Goal: Find specific page/section: Find specific page/section

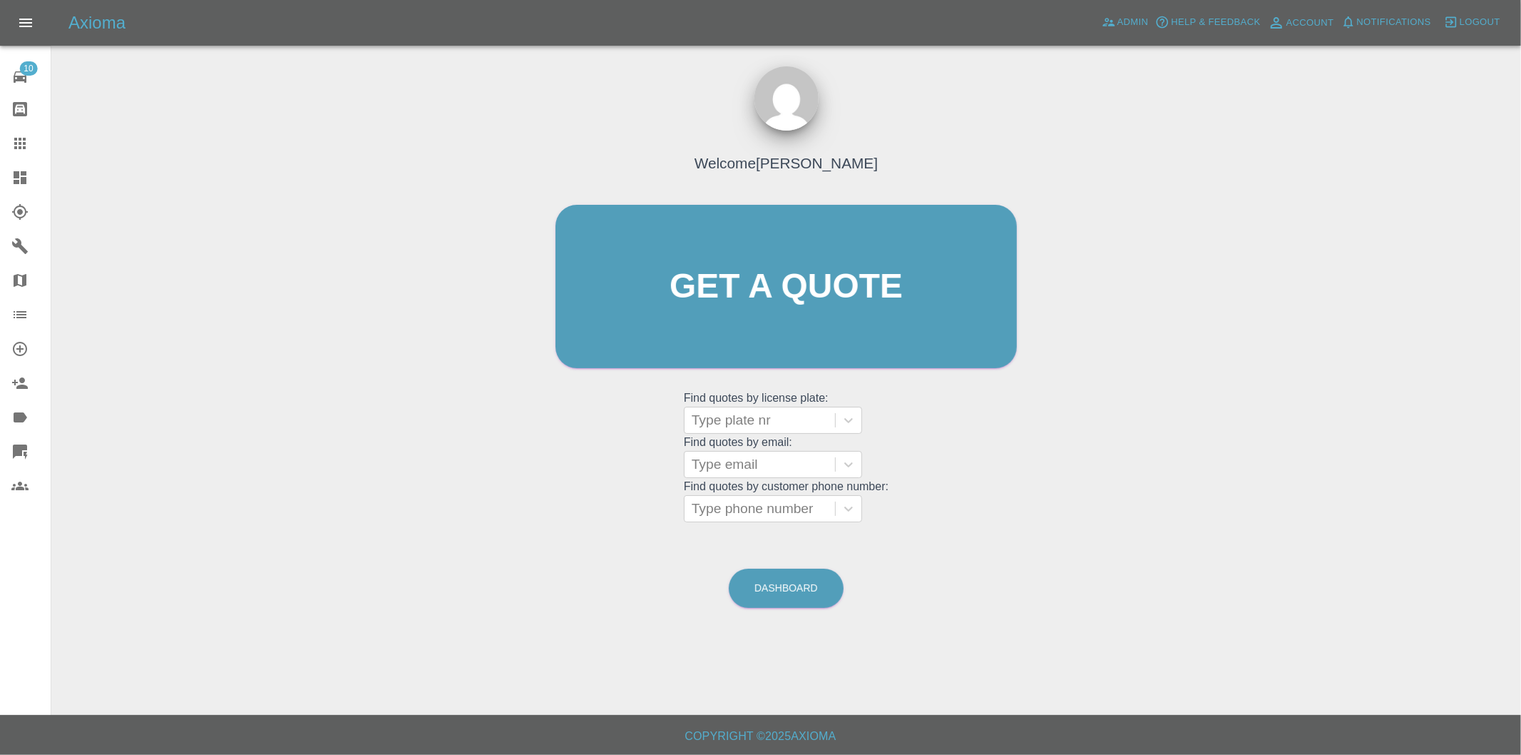
click at [19, 176] on icon at bounding box center [19, 177] width 17 height 17
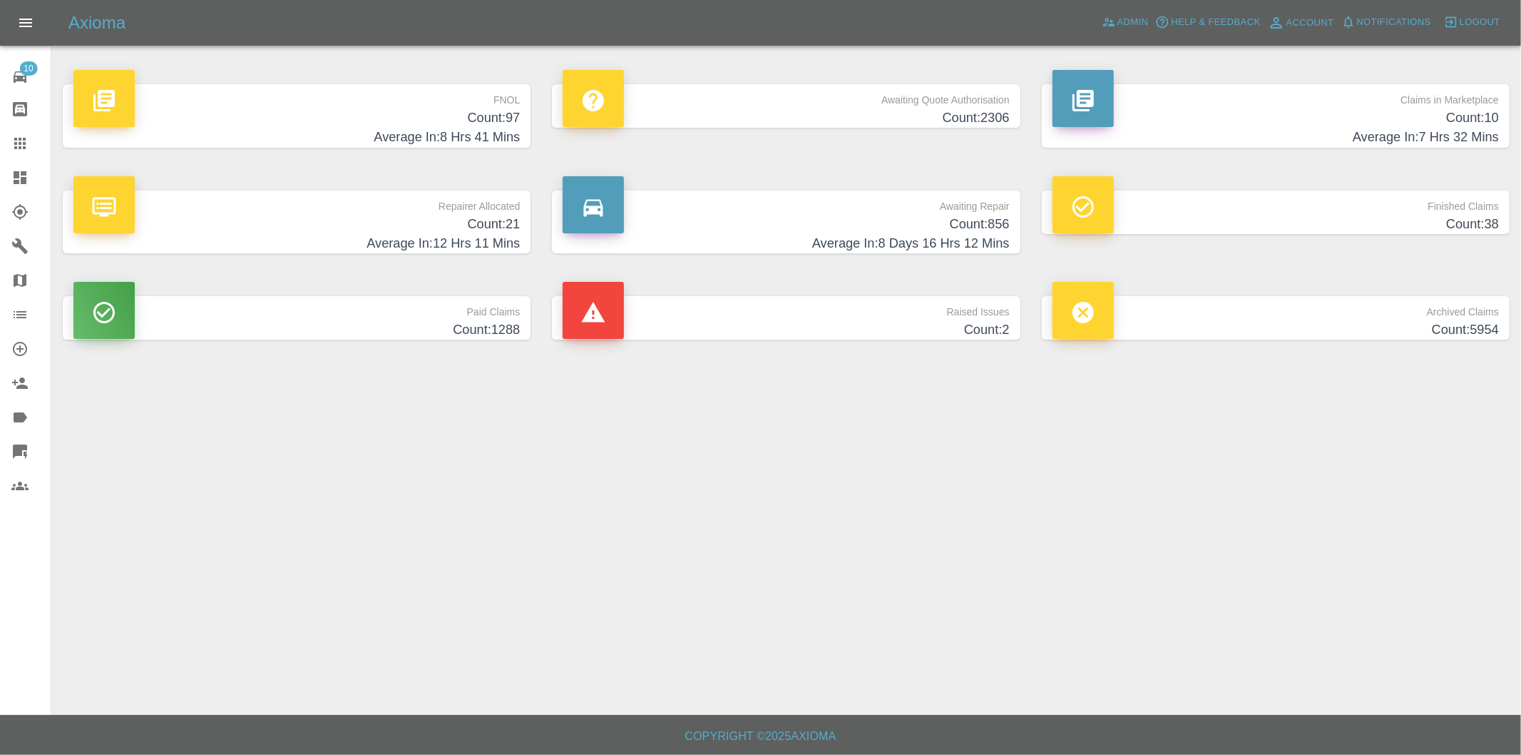
click at [495, 128] on h4 "Average In: 8 Hrs 41 Mins" at bounding box center [296, 137] width 447 height 19
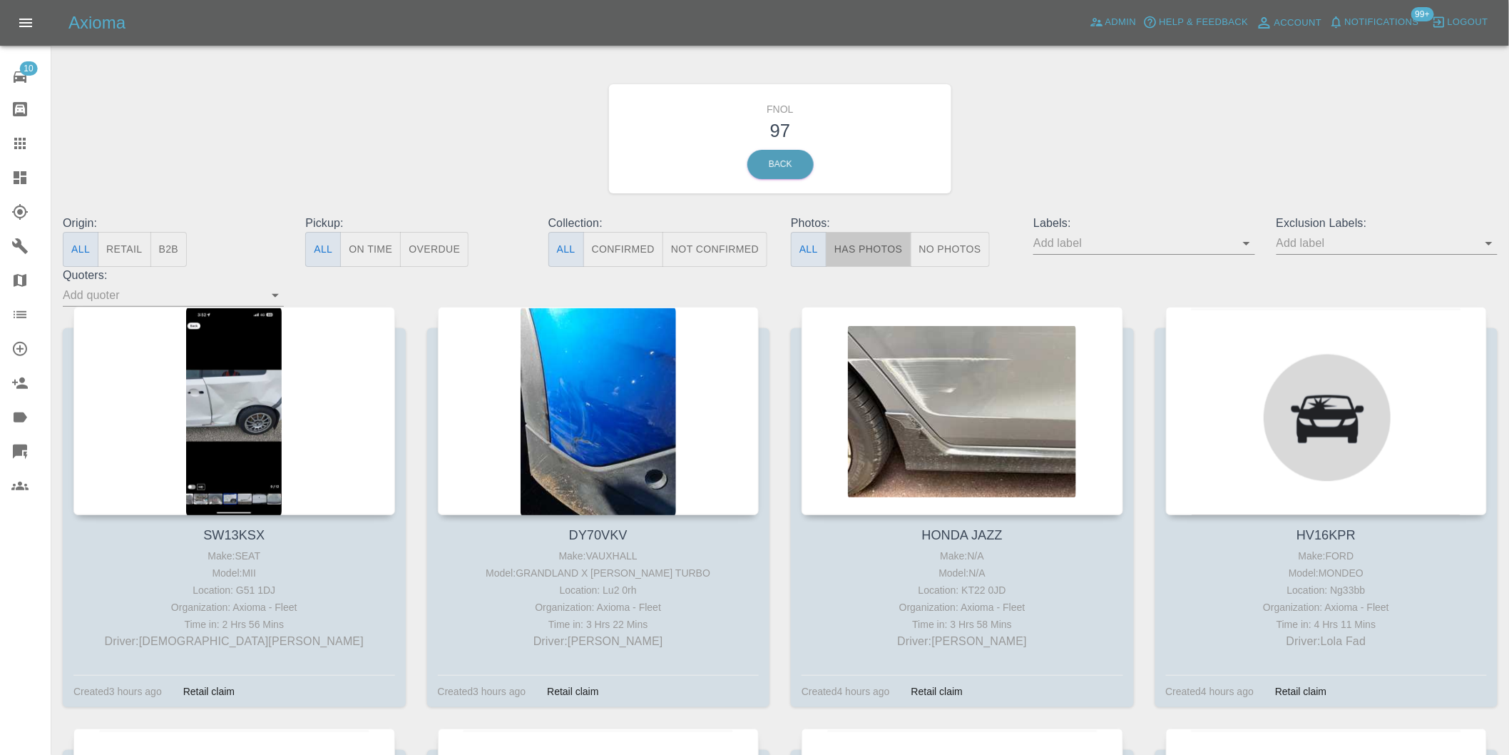
click at [864, 238] on button "Has Photos" at bounding box center [869, 249] width 86 height 35
